Goal: Information Seeking & Learning: Learn about a topic

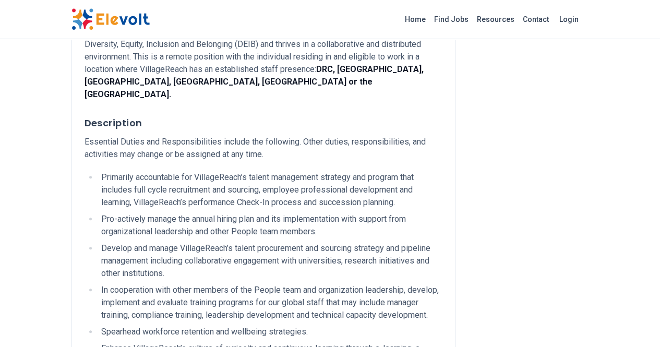
scroll to position [370, 0]
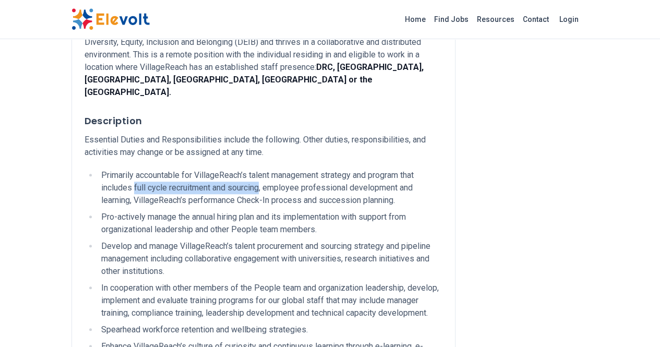
drag, startPoint x: 394, startPoint y: 112, endPoint x: 133, endPoint y: 123, distance: 262.1
click at [133, 169] on li "Primarily accountable for VillageReach’s talent management strategy and program…" at bounding box center [270, 188] width 344 height 38
copy li "full cycle recruitment and sourcing,"
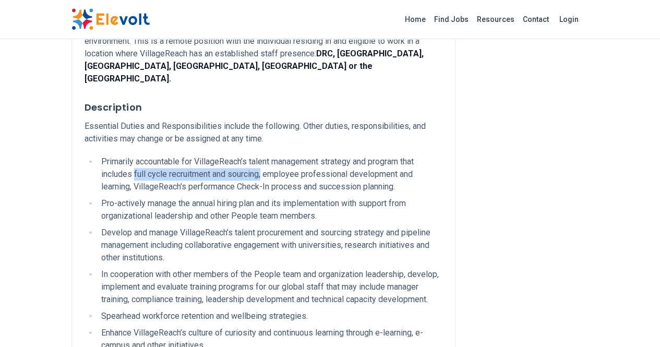
scroll to position [385, 0]
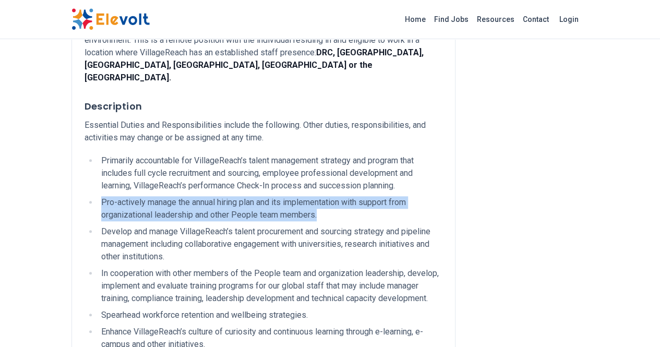
drag, startPoint x: 38, startPoint y: 137, endPoint x: 147, endPoint y: 151, distance: 109.9
click at [147, 196] on li "Pro-actively manage the annual hiring plan and its implementation with support …" at bounding box center [270, 208] width 344 height 25
copy li "Pro-actively manage the annual hiring plan and its implementation with support …"
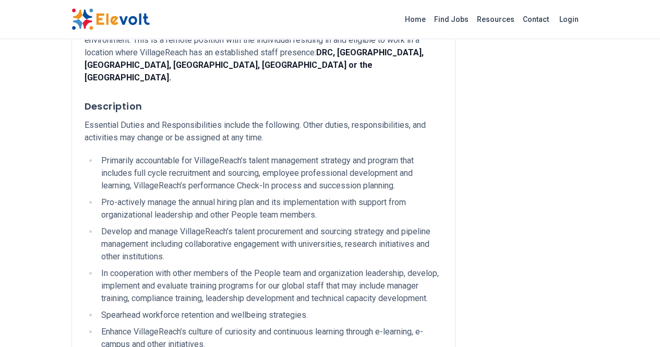
click at [238, 225] on li "Develop and manage VillageReach’s talent procurement and sourcing strategy and …" at bounding box center [270, 244] width 344 height 38
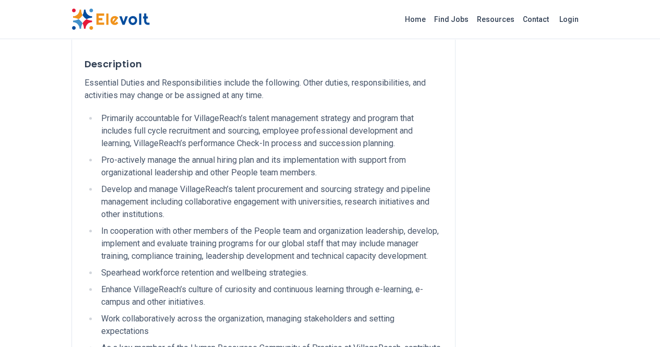
scroll to position [429, 0]
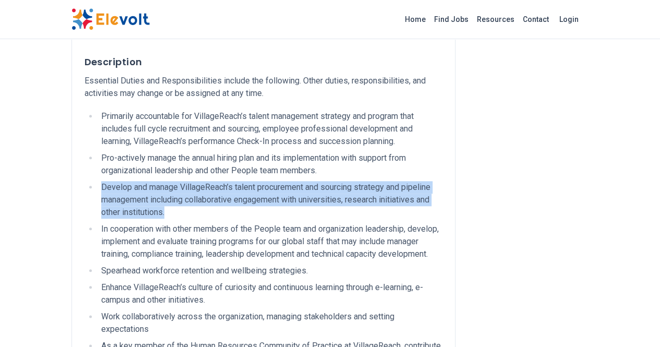
drag, startPoint x: 356, startPoint y: 135, endPoint x: 29, endPoint y: 123, distance: 327.4
click at [98, 181] on li "Develop and manage VillageReach’s talent procurement and sourcing strategy and …" at bounding box center [270, 200] width 344 height 38
copy li "Develop and manage VillageReach’s talent procurement and sourcing strategy and …"
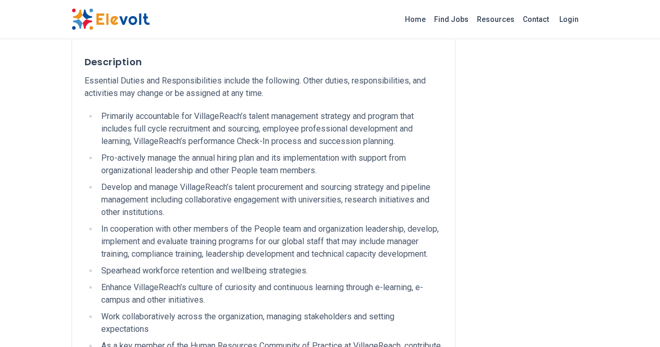
click at [256, 223] on li "In cooperation with other members of the People team and organization leadershi…" at bounding box center [270, 242] width 344 height 38
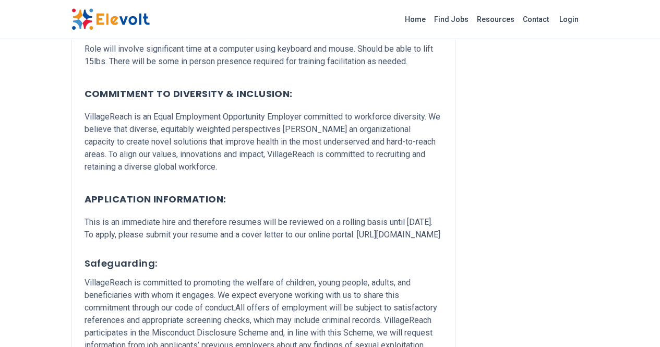
scroll to position [1932, 0]
